Goal: Download file/media

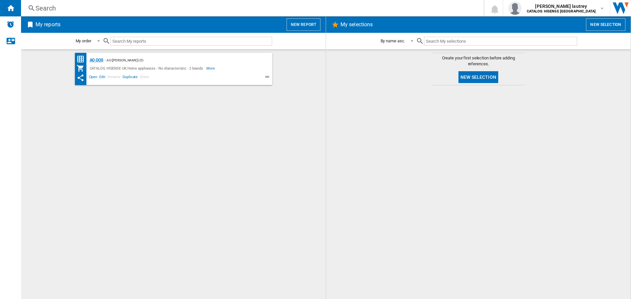
click at [99, 59] on div "AO OOS" at bounding box center [95, 60] width 15 height 8
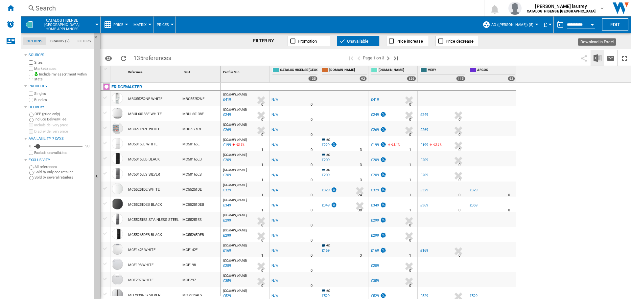
click at [595, 57] on img "Download in Excel" at bounding box center [597, 58] width 8 height 8
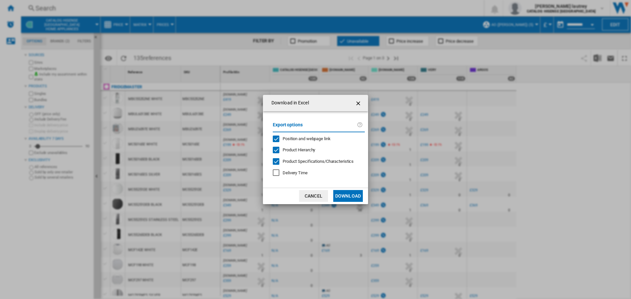
click at [311, 138] on span "Position and webpage link" at bounding box center [306, 138] width 48 height 5
click at [306, 147] on md-checkbox "Product Hierarchy" at bounding box center [316, 150] width 87 height 6
click at [308, 160] on span "Product Specifications/Characteristics" at bounding box center [317, 161] width 71 height 5
click at [349, 194] on button "Download" at bounding box center [348, 196] width 30 height 12
